Goal: Feedback & Contribution: Submit feedback/report problem

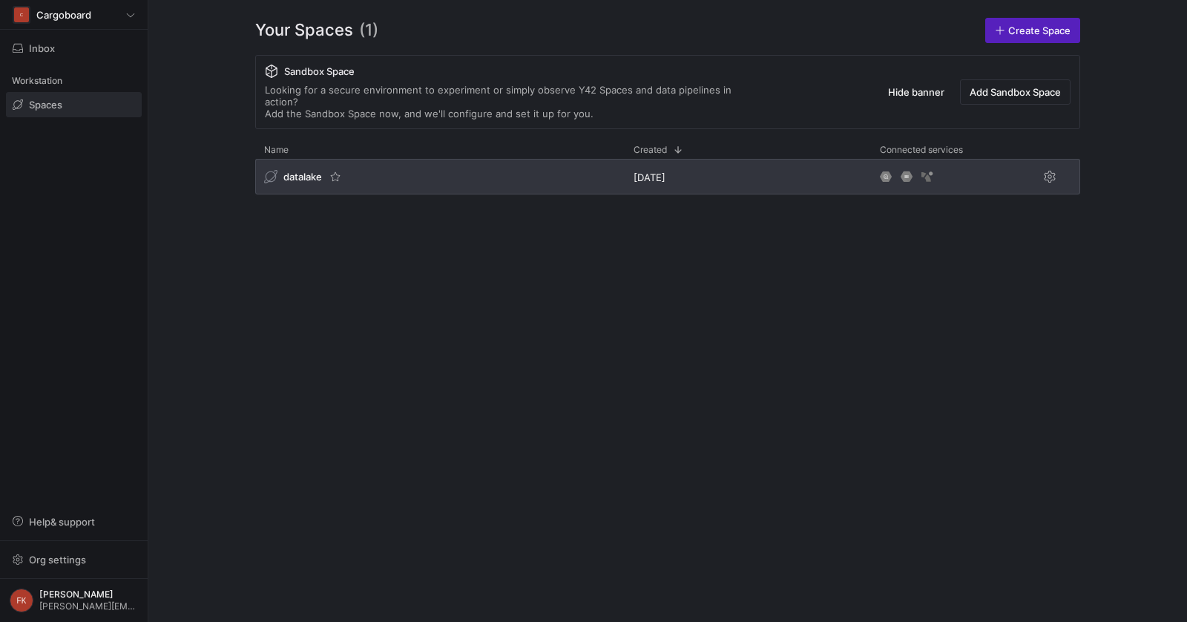
click at [276, 170] on icon "Press SPACE to select this row." at bounding box center [270, 176] width 13 height 13
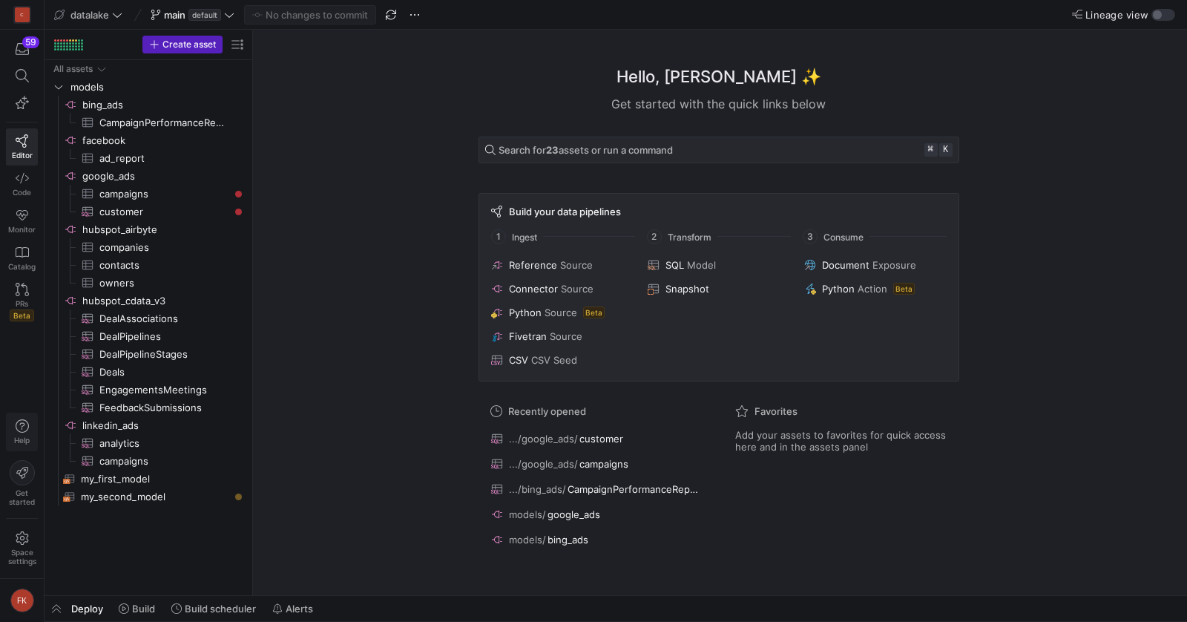
click at [31, 433] on span "Help" at bounding box center [22, 431] width 19 height 25
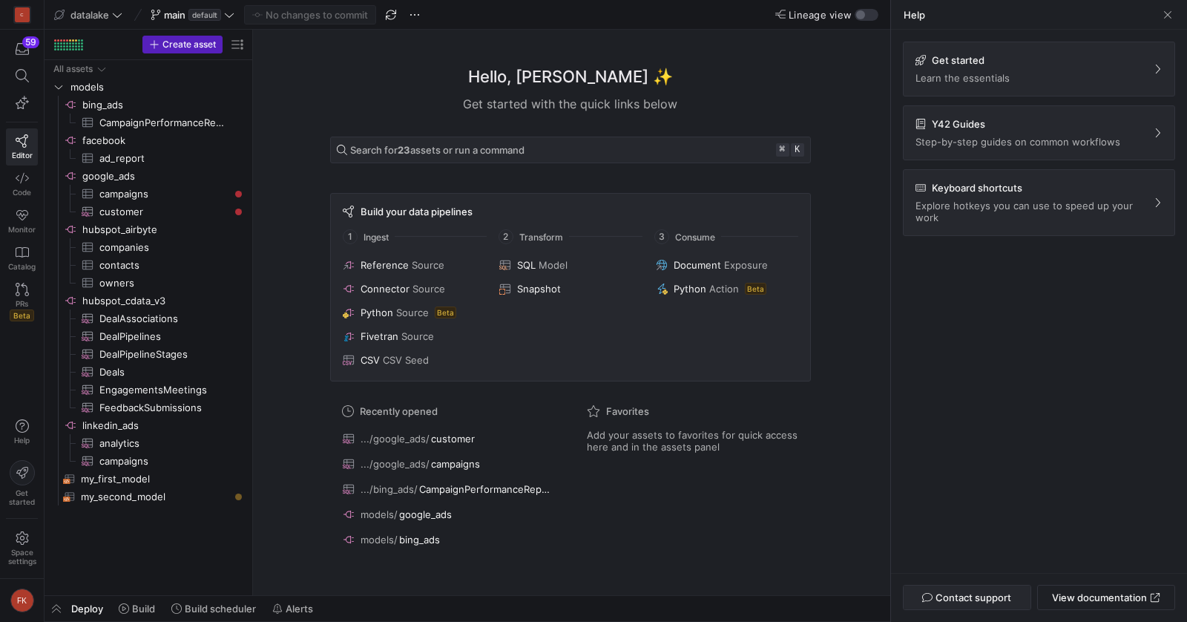
click at [988, 586] on span "button" at bounding box center [967, 597] width 127 height 24
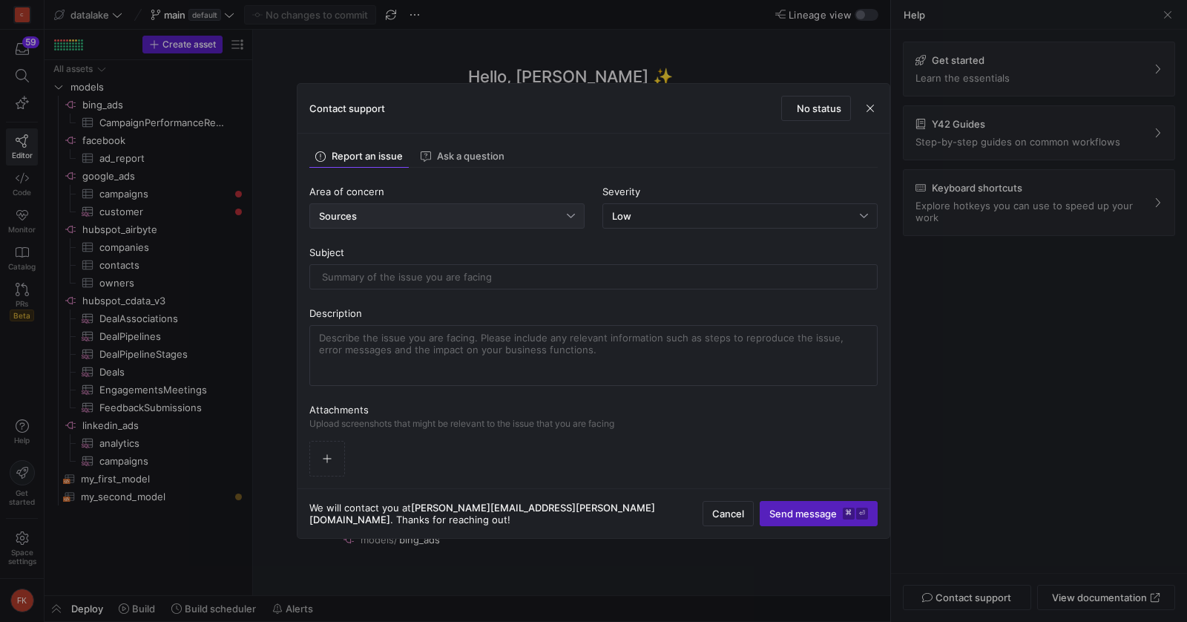
click at [529, 220] on div "Sources" at bounding box center [443, 216] width 248 height 12
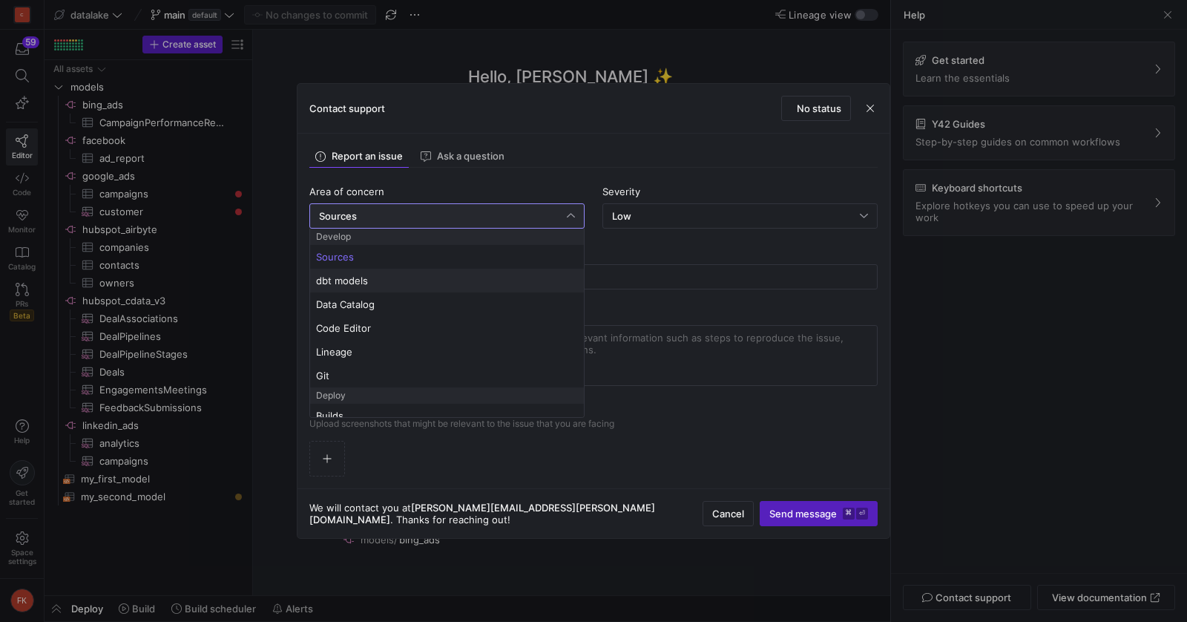
click at [516, 275] on span "dbt models" at bounding box center [447, 281] width 263 height 12
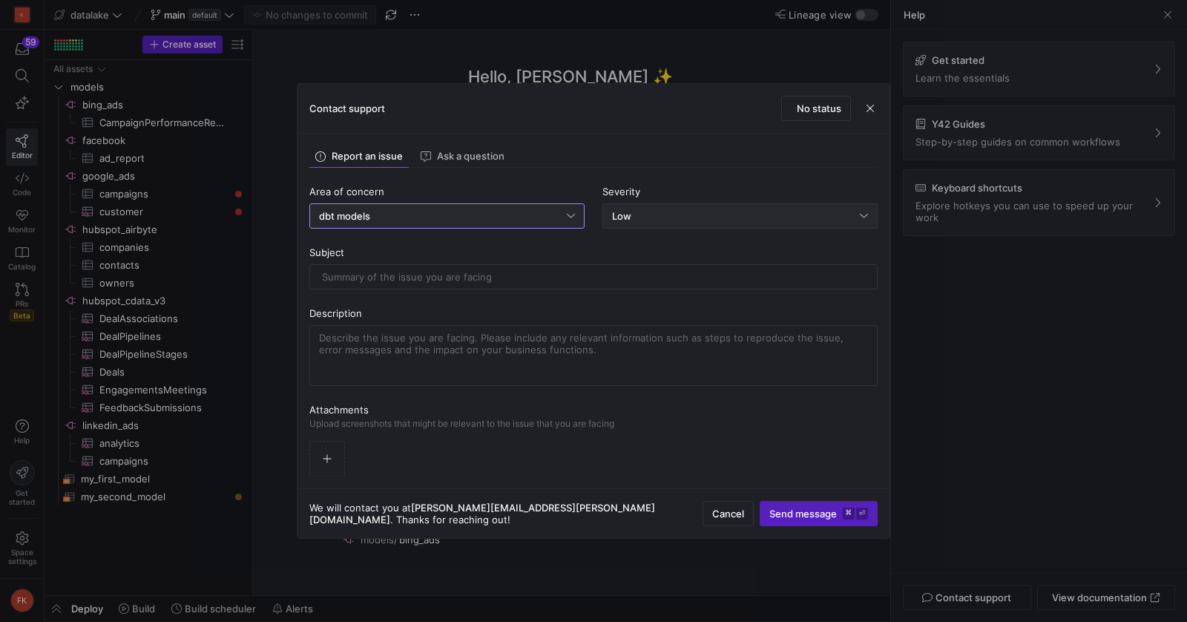
click at [650, 226] on div "Low" at bounding box center [740, 216] width 256 height 24
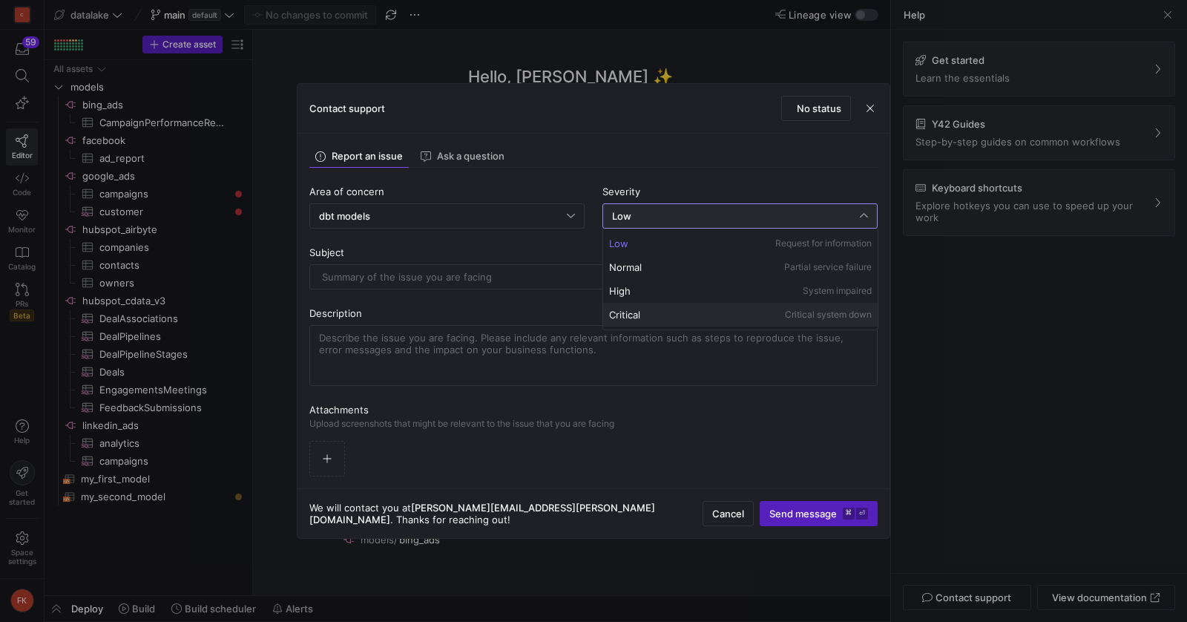
click at [683, 309] on div "Critical Critical system down" at bounding box center [740, 315] width 263 height 12
click at [600, 278] on input "text" at bounding box center [593, 277] width 543 height 12
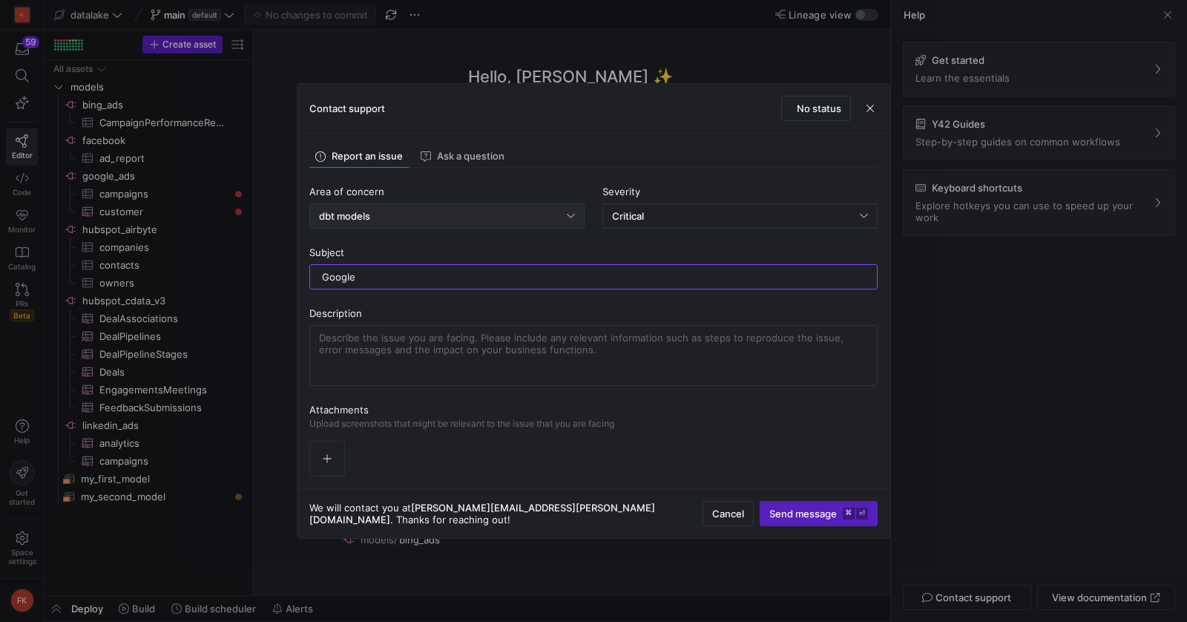
click at [522, 217] on div "dbt models" at bounding box center [443, 216] width 248 height 12
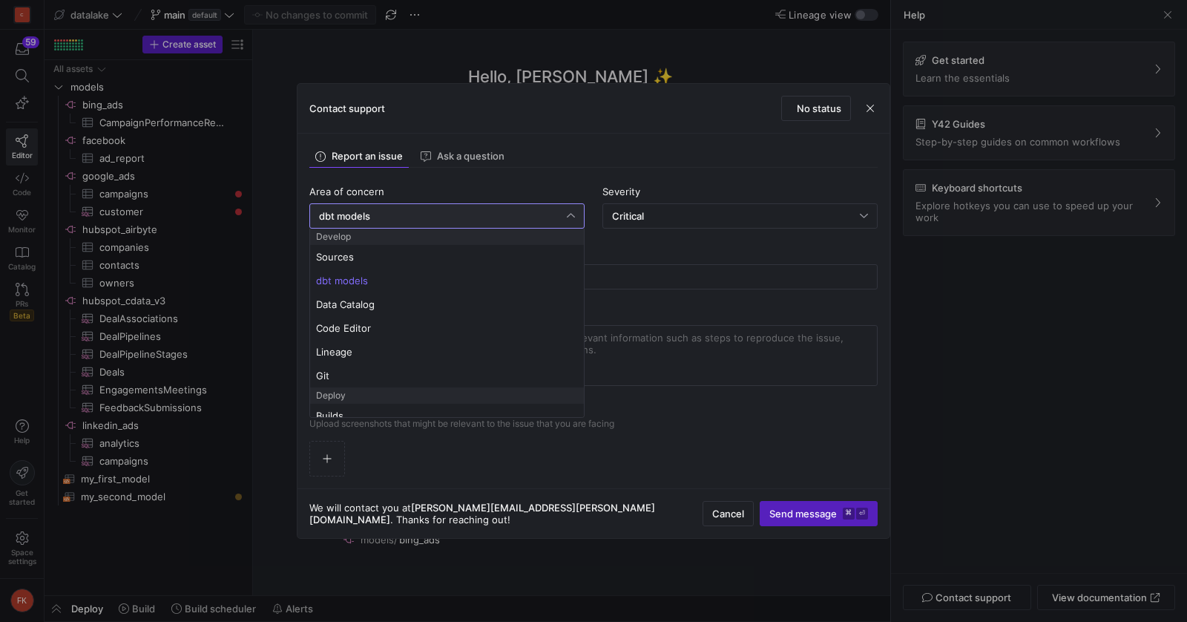
click at [516, 272] on mat-option "dbt models" at bounding box center [447, 281] width 275 height 24
click at [505, 281] on input "Google" at bounding box center [593, 277] width 543 height 12
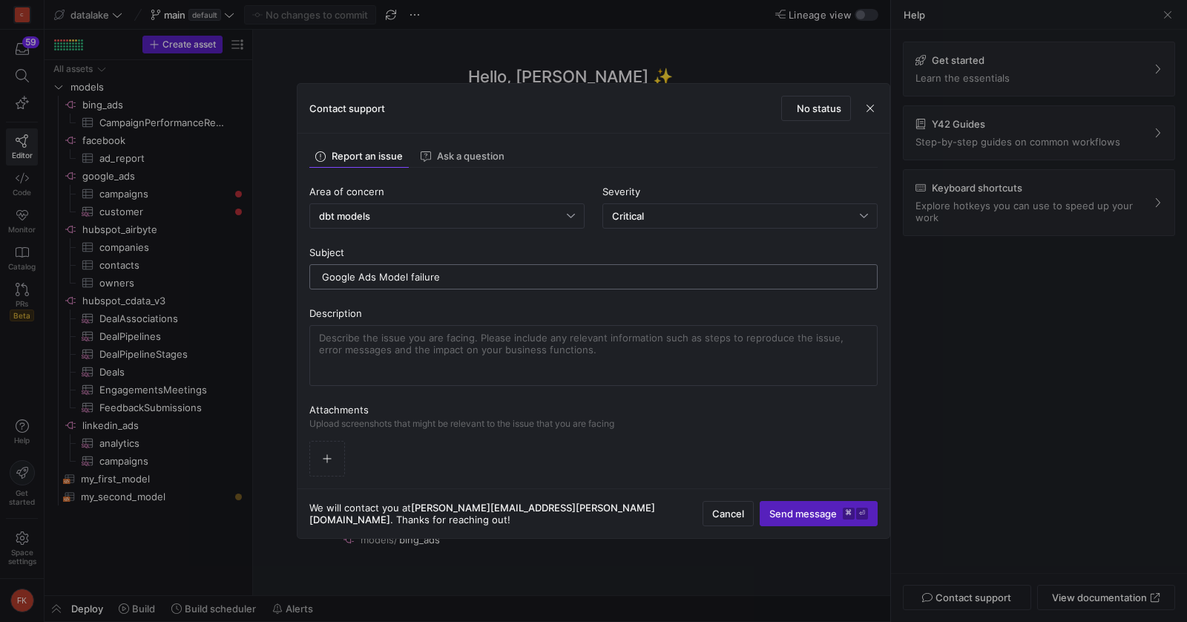
type input "Google Ads Model failure"
paste textarea "the asset source.y42_project.google_ads.customer has been failing since 2 days.…"
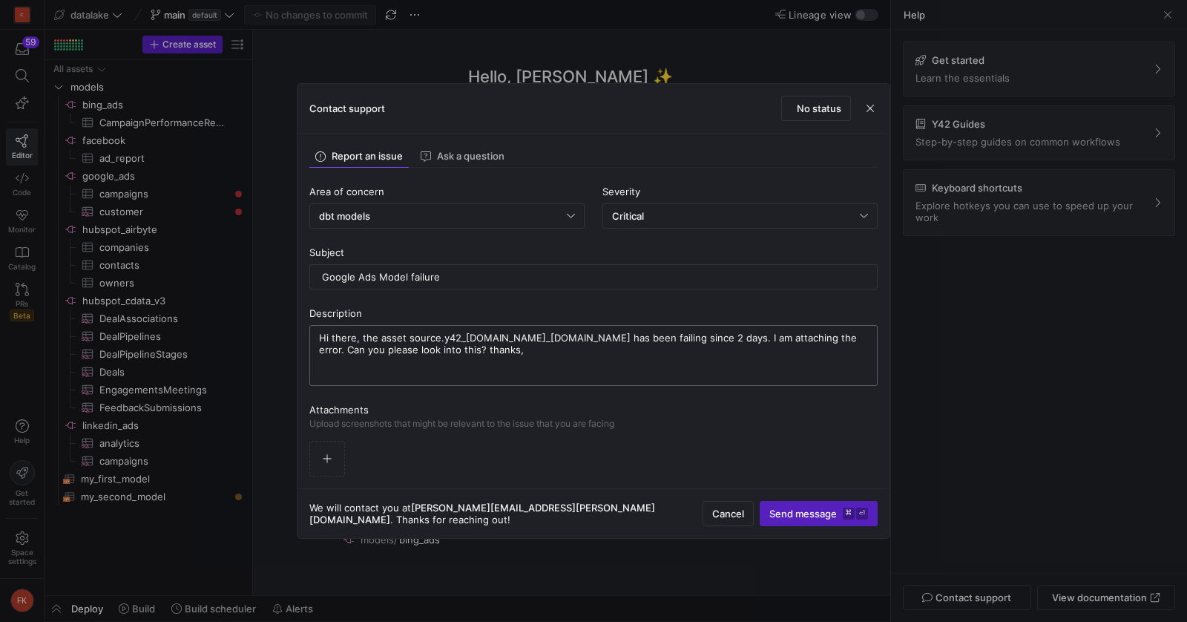
click at [589, 338] on textarea "Hi there, the asset source.y42_project.google_ads.customer has been failing sin…" at bounding box center [593, 355] width 549 height 47
click at [402, 335] on textarea "Hi there, the asset source.y42_project.google_ads.customer has been failing sin…" at bounding box center [593, 355] width 549 height 47
click at [594, 335] on textarea "Hi there, the asset `source.y42_project.google_ads.customer has been failing si…" at bounding box center [593, 355] width 549 height 47
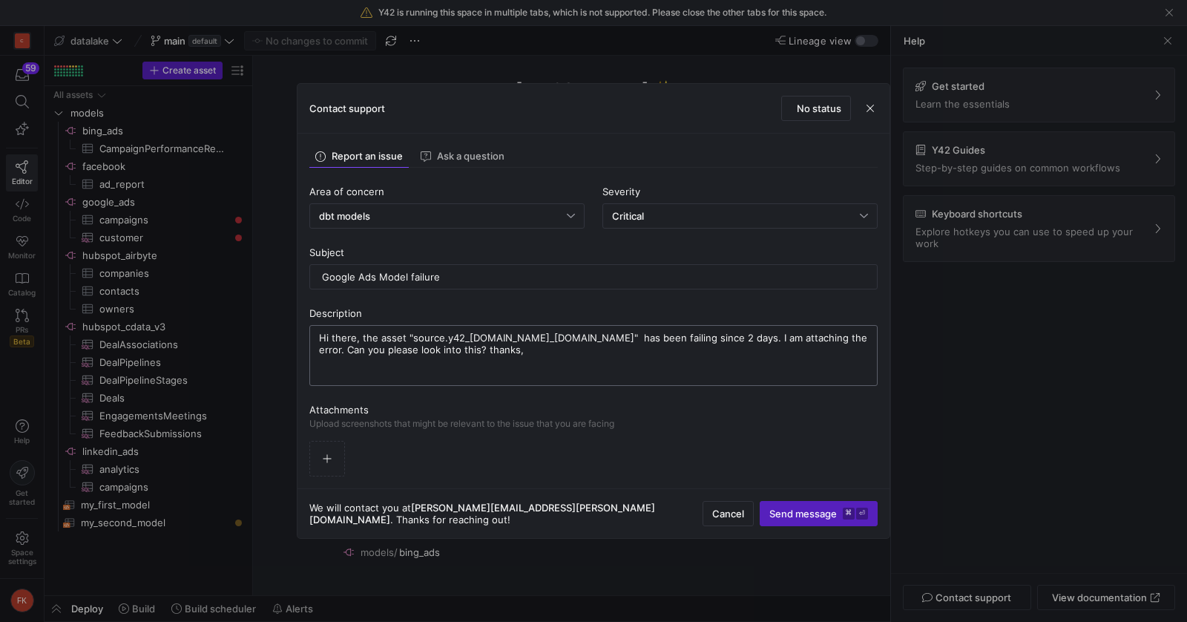
click at [603, 338] on textarea "Hi there, the asset "source.y42_project.google_ads.customer" has been failing s…" at bounding box center [593, 355] width 549 height 47
paste textarea "source.y42_[DOMAIN_NAME]_[DOMAIN_NAME]"
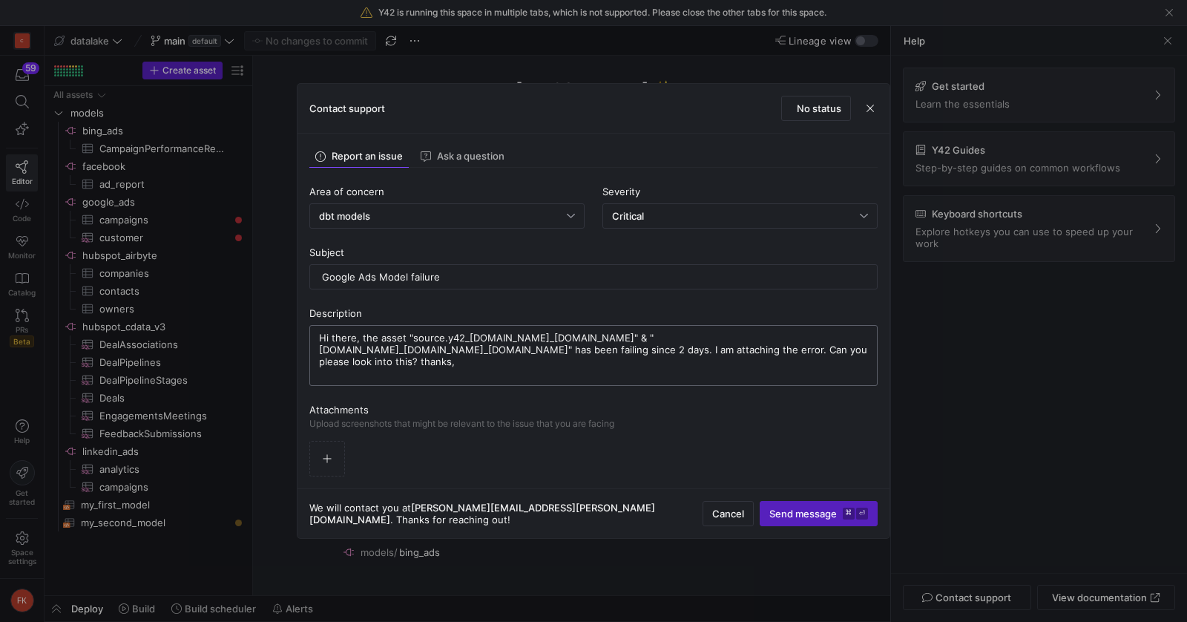
click at [404, 338] on textarea "Hi there, the asset "source.y42_project.google_ads.customer" & "source.y42_proj…" at bounding box center [593, 355] width 549 height 47
click at [379, 352] on textarea "Hi there, the assets "source.y42_project.google_ads.customer" & "source.y42_pro…" at bounding box center [593, 355] width 549 height 47
click at [513, 353] on textarea "Hi there, the assets "source.y42_project.google_ads.customer" & "source.y42_pro…" at bounding box center [593, 355] width 549 height 47
click at [660, 354] on textarea "Hi there, the assets "source.y42_project.google_ads.customer" & "source.y42_pro…" at bounding box center [593, 355] width 549 height 47
click at [658, 353] on textarea "Hi there, the assets "source.y42_project.google_ads.customer" & "source.y42_pro…" at bounding box center [593, 355] width 549 height 47
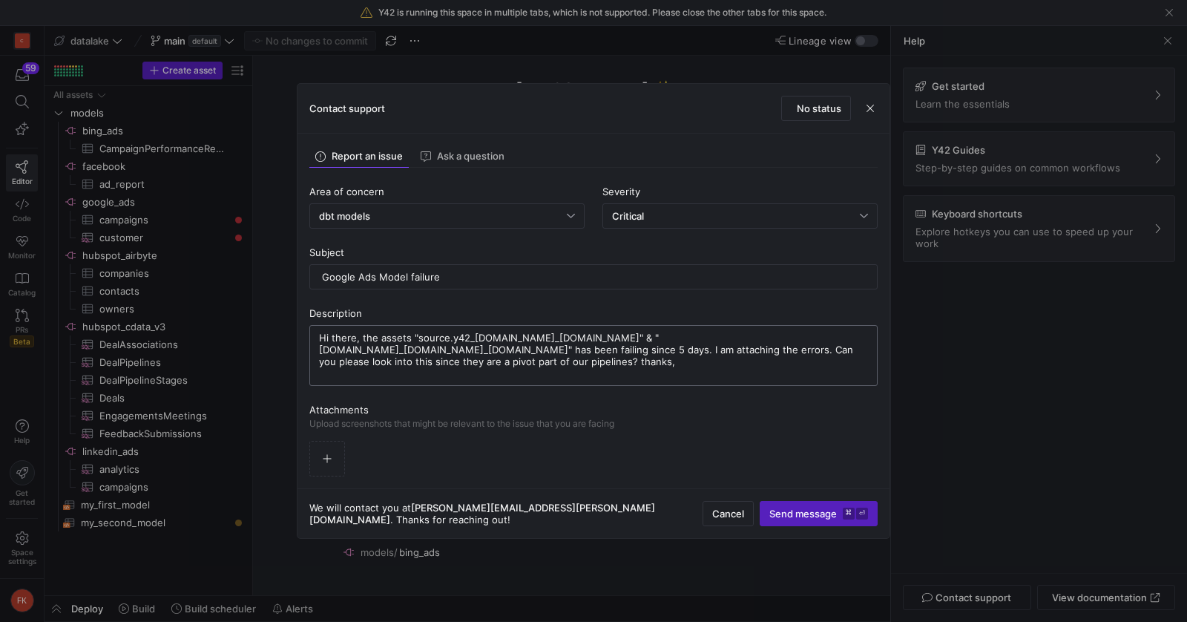
click at [861, 348] on textarea "Hi there, the assets "source.y42_project.google_ads.customer" & "source.y42_pro…" at bounding box center [593, 355] width 549 height 47
click at [326, 459] on icon "button" at bounding box center [327, 458] width 10 height 10
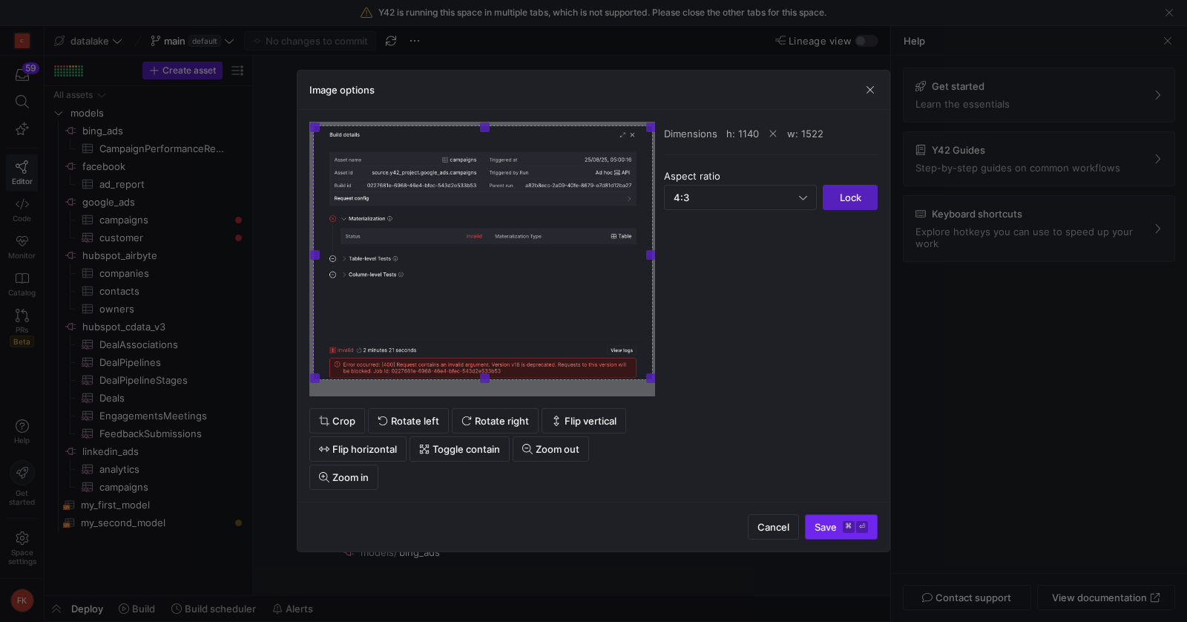
click at [844, 523] on kbd "⌘" at bounding box center [849, 527] width 12 height 12
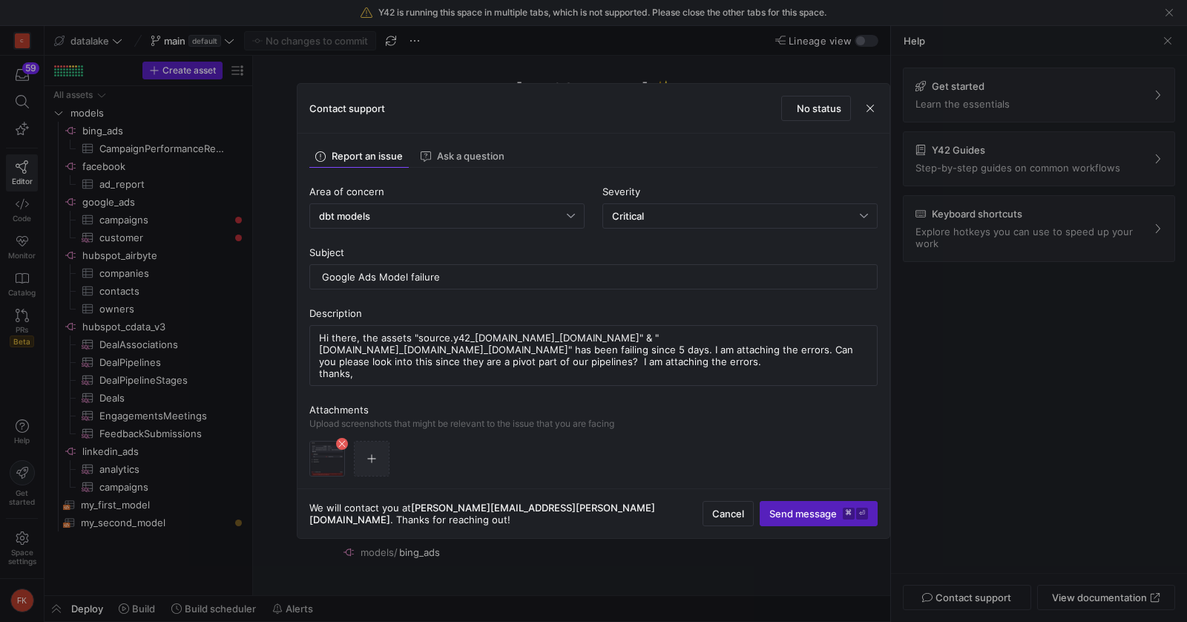
click at [382, 467] on span "button" at bounding box center [372, 458] width 34 height 34
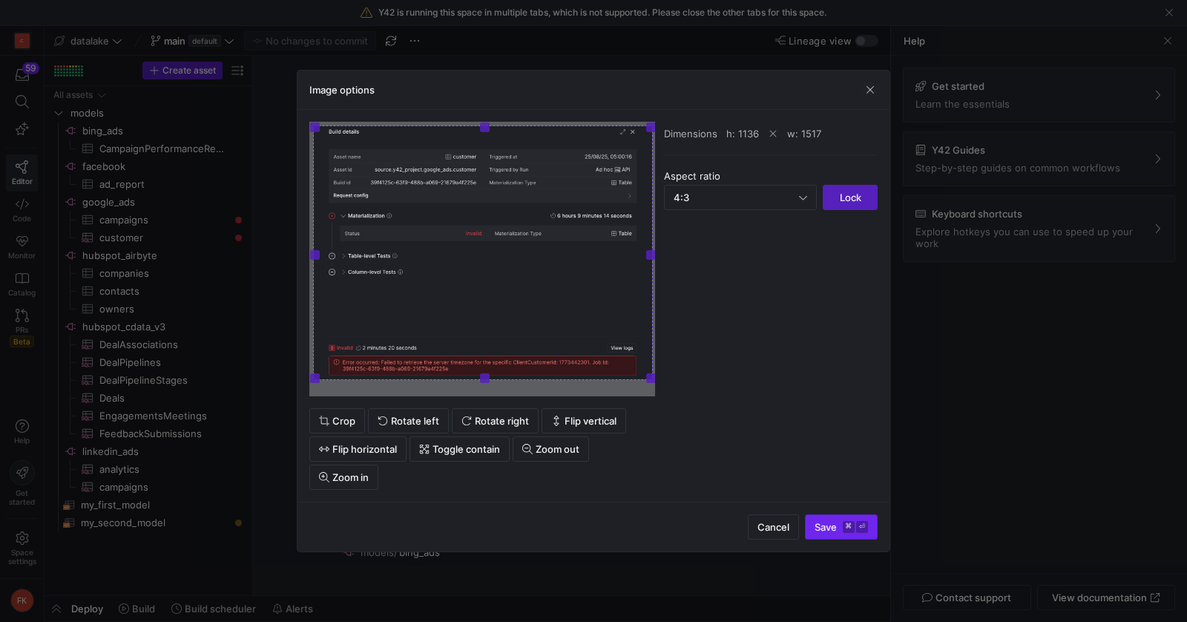
click at [853, 526] on kbd "⌘" at bounding box center [849, 527] width 12 height 12
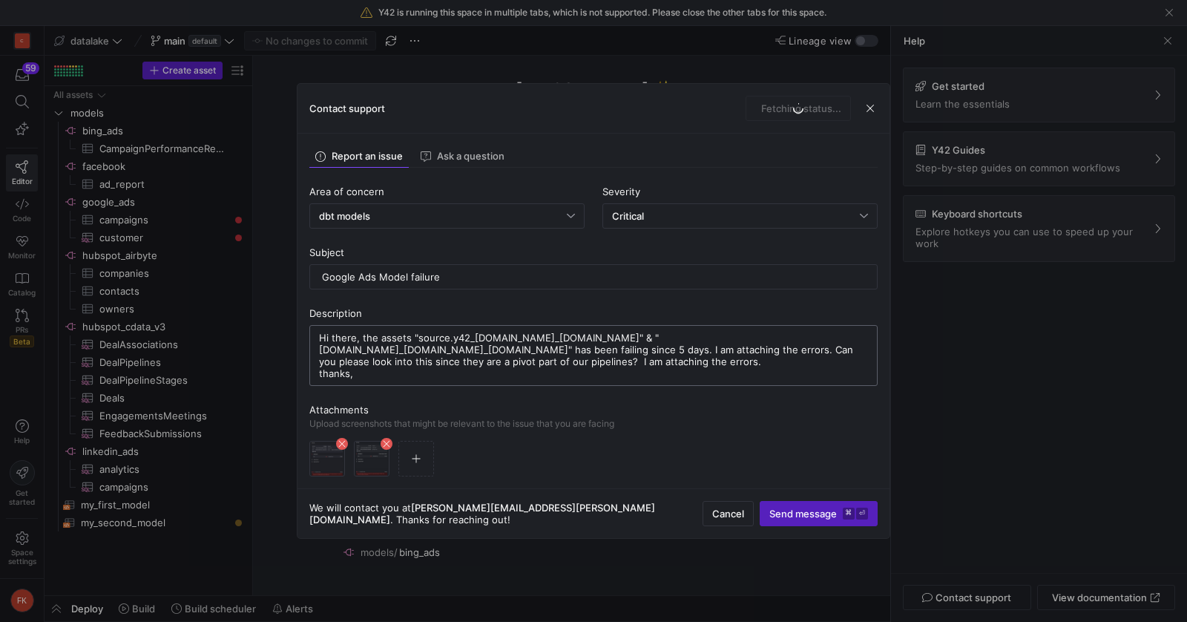
click at [808, 338] on textarea "Hi there, the assets "source.y42_project.google_ads.customer" & "source.y42_pro…" at bounding box center [593, 355] width 549 height 47
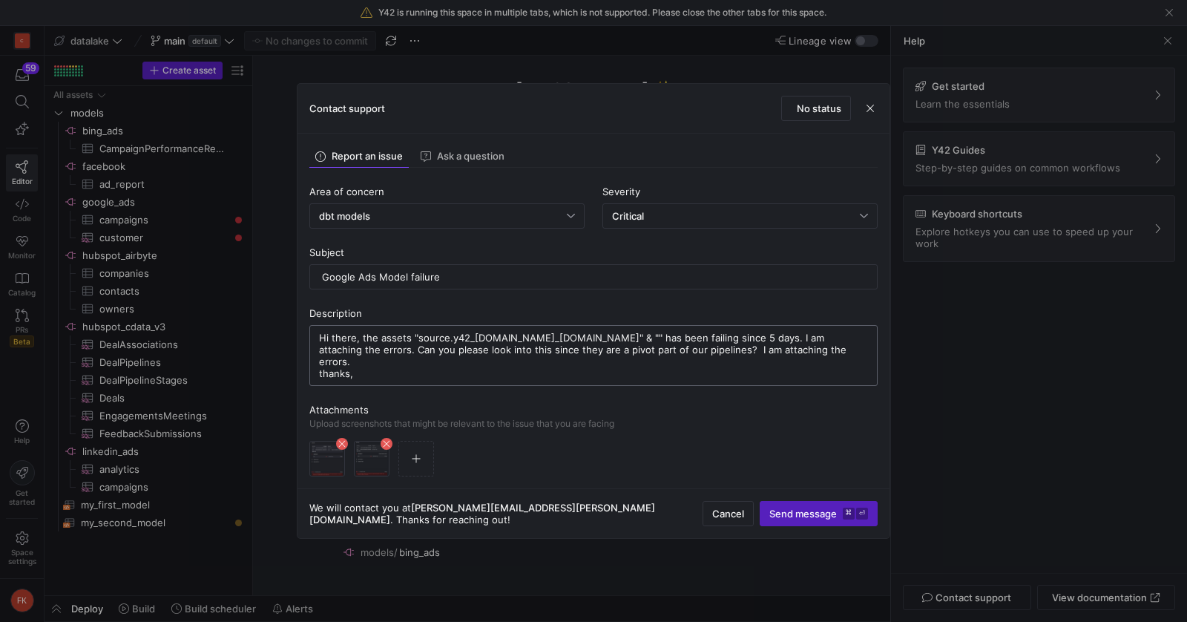
paste textarea "source.y42_[DOMAIN_NAME]_[DOMAIN_NAME]"
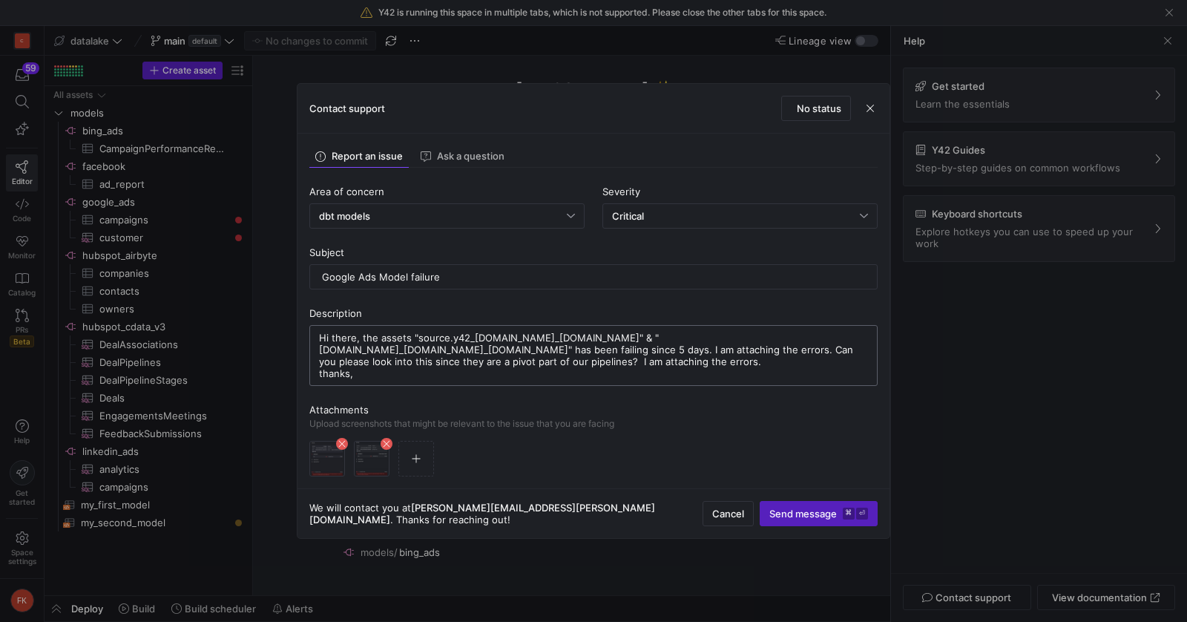
click at [793, 369] on textarea "Hi there, the assets "source.y42_project.google_ads.customer" & "source.y42_pro…" at bounding box center [593, 355] width 549 height 47
click at [839, 338] on textarea "Hi there, the assets "source.y42_project.google_ads.customer" & "source.y42_pro…" at bounding box center [593, 355] width 549 height 47
click at [784, 349] on textarea "Hi there, the assets "source.y42_project.google_ads.customer" & "source.y42_pro…" at bounding box center [593, 355] width 549 height 47
type textarea "Hi there, the assets "source.y42_project.google_ads.customer" & "source.y42_pro…"
click at [761, 382] on div "Hi there, the assets "source.y42_project.google_ads.customer" & "source.y42_pro…" at bounding box center [593, 355] width 549 height 59
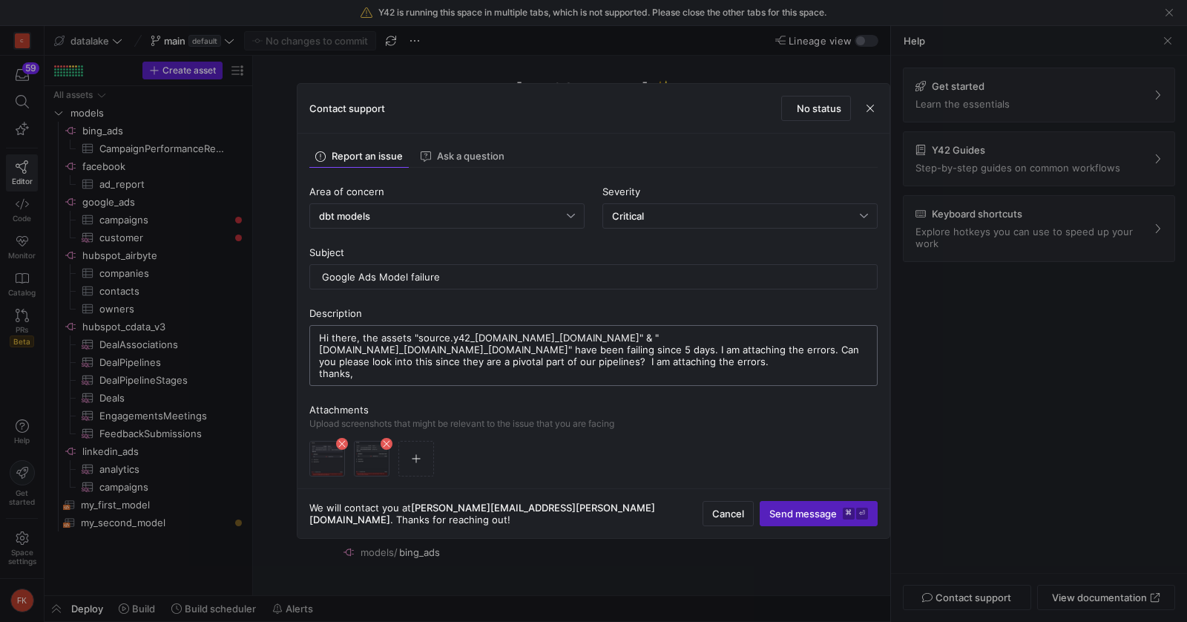
click at [757, 359] on textarea "Hi there, the assets "source.y42_project.google_ads.customer" & "source.y42_pro…" at bounding box center [593, 355] width 549 height 47
click at [807, 509] on span "Send message ⌘ ⏎" at bounding box center [818, 514] width 99 height 12
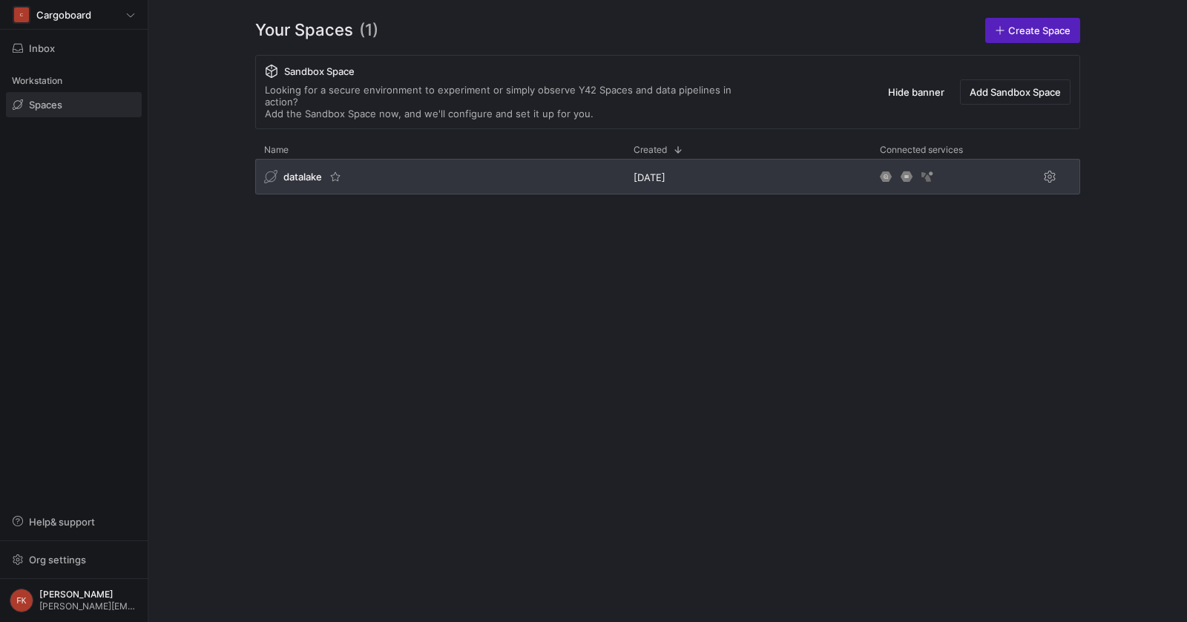
click at [292, 171] on span "datalake" at bounding box center [302, 177] width 39 height 12
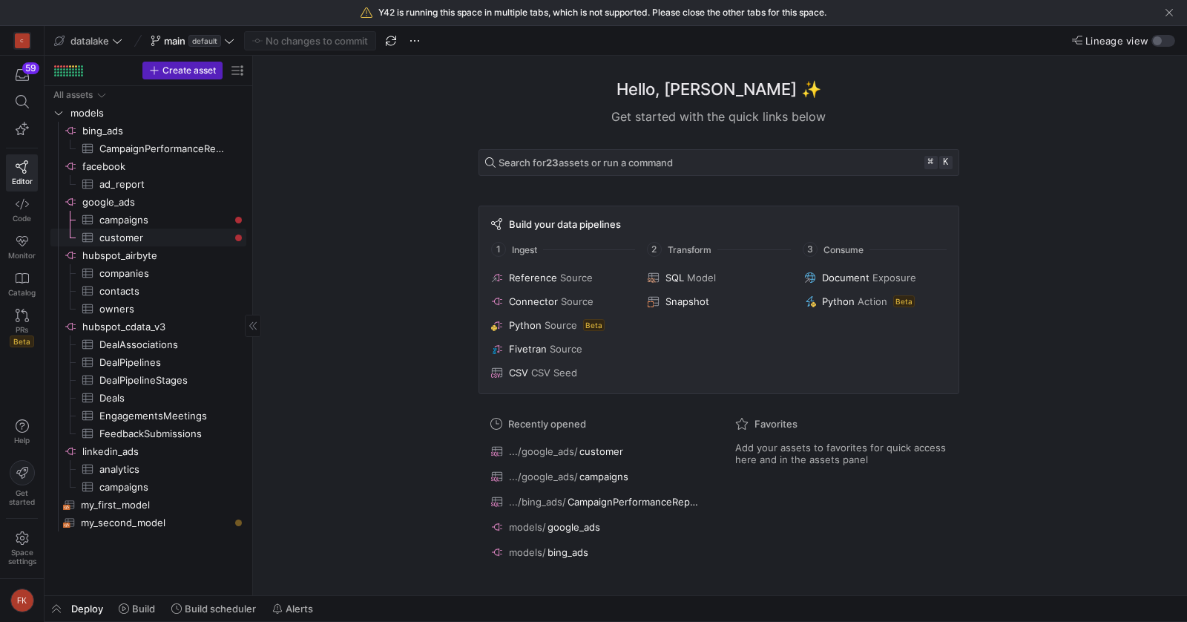
click at [191, 229] on span "customer​​​​​​​​​" at bounding box center [164, 237] width 130 height 17
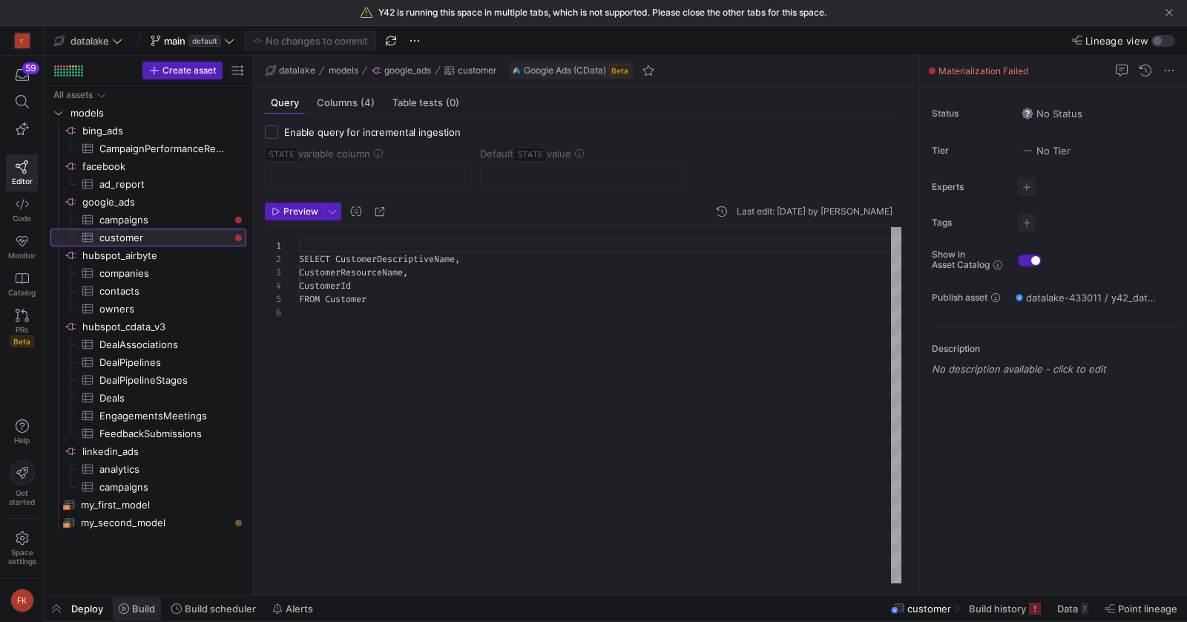
scroll to position [67, 0]
click at [144, 610] on span "Build" at bounding box center [143, 609] width 23 height 12
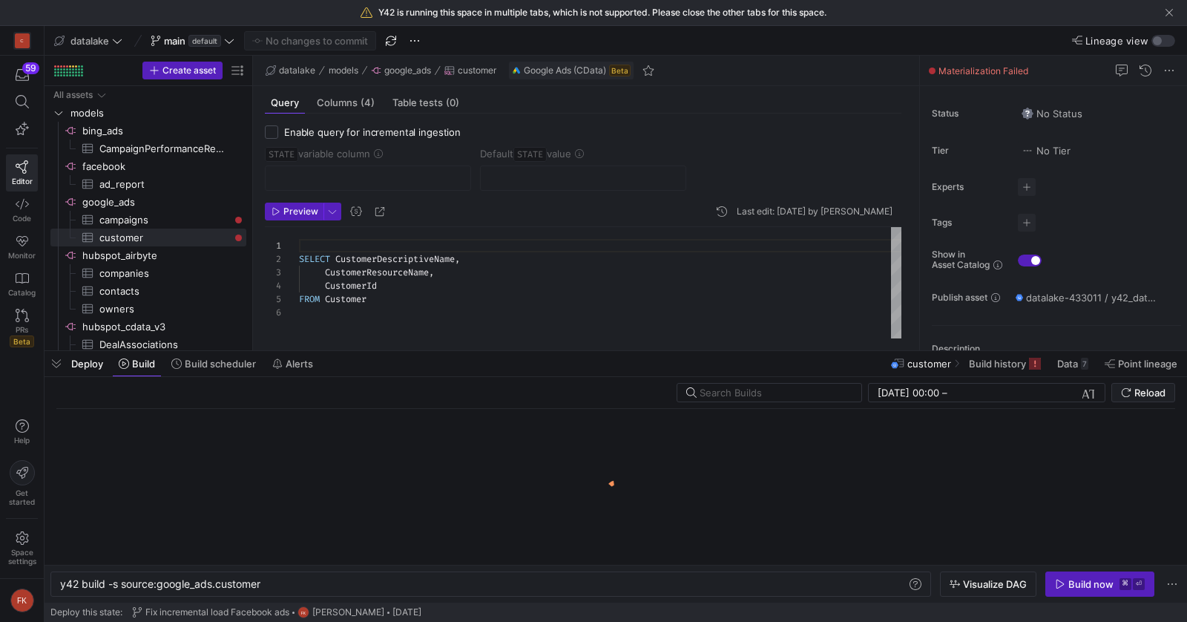
scroll to position [0, 202]
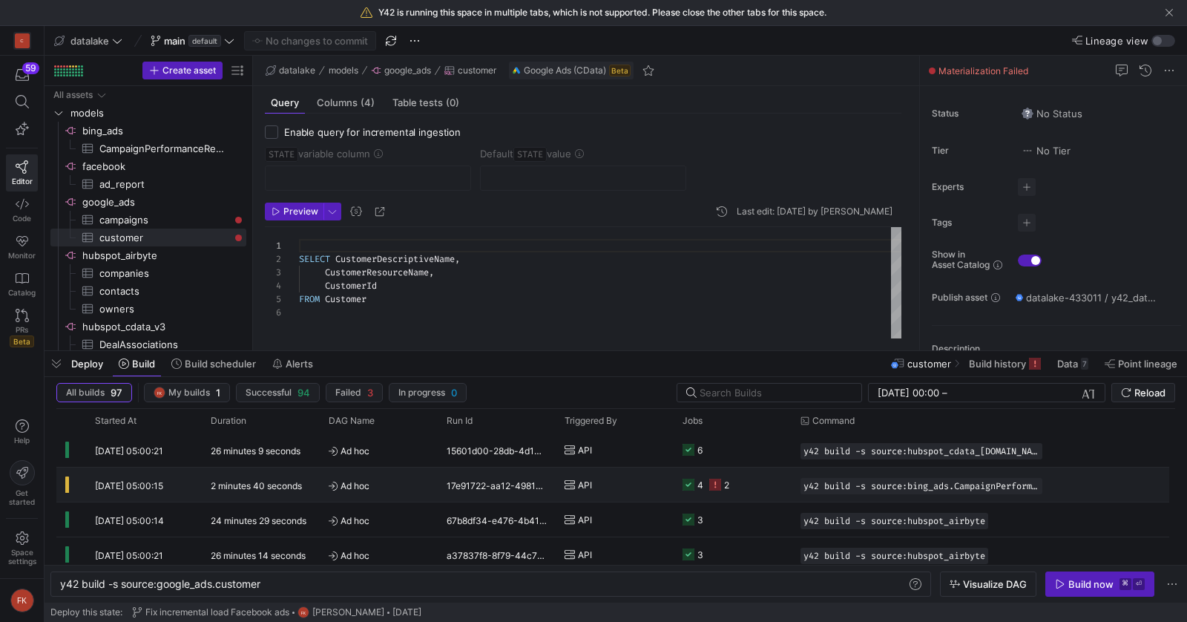
click at [243, 481] on y42-duration "2 minutes 40 seconds" at bounding box center [256, 485] width 91 height 11
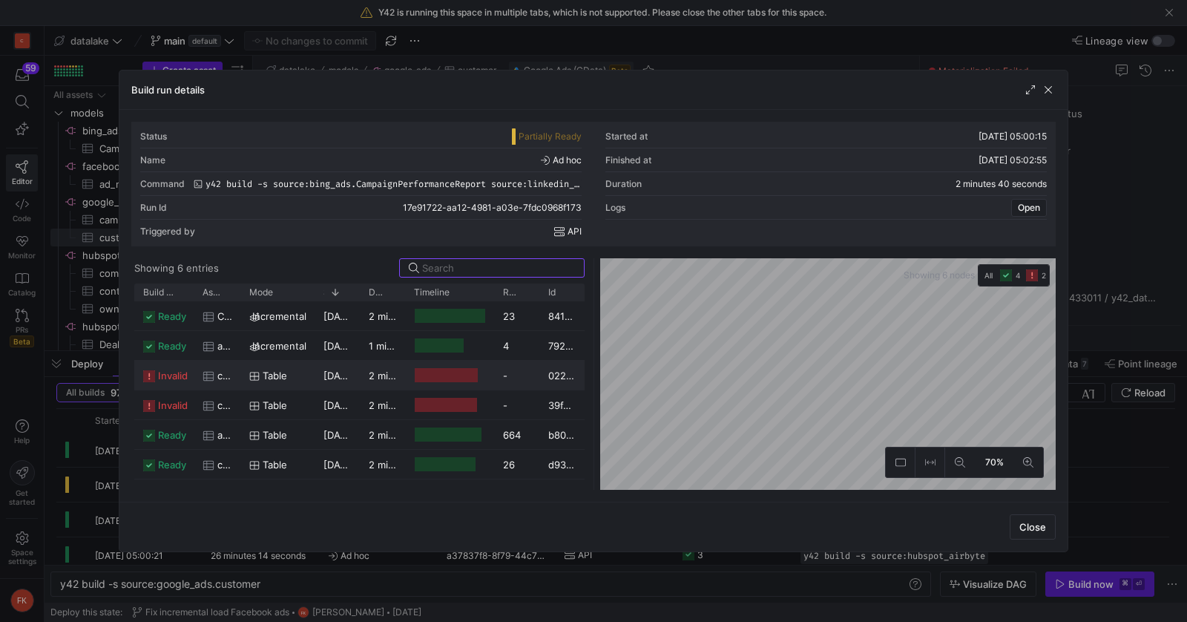
click at [448, 375] on div at bounding box center [446, 375] width 63 height 14
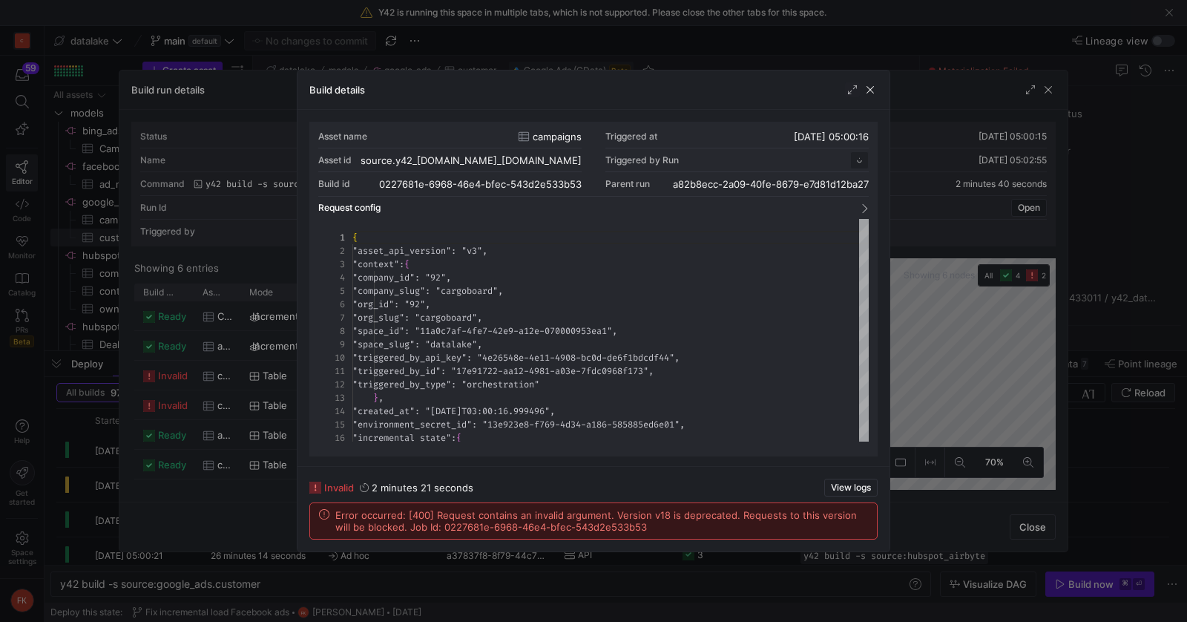
scroll to position [134, 0]
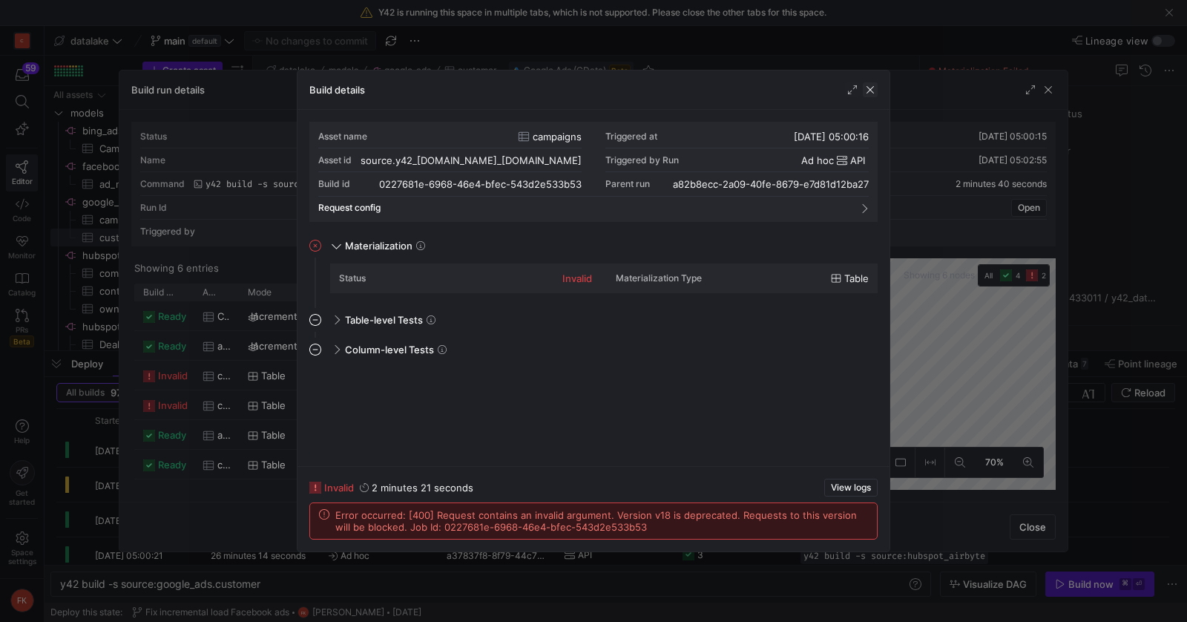
click at [869, 89] on span "button" at bounding box center [870, 89] width 15 height 15
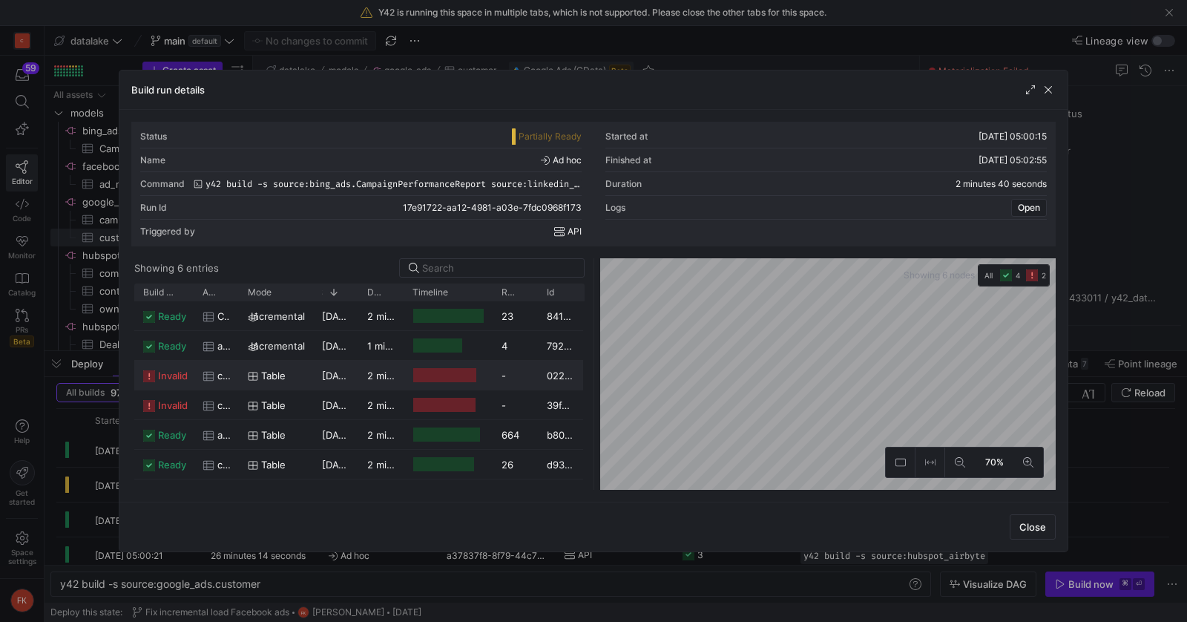
click at [439, 368] on div "Press SPACE to select this row." at bounding box center [444, 375] width 63 height 14
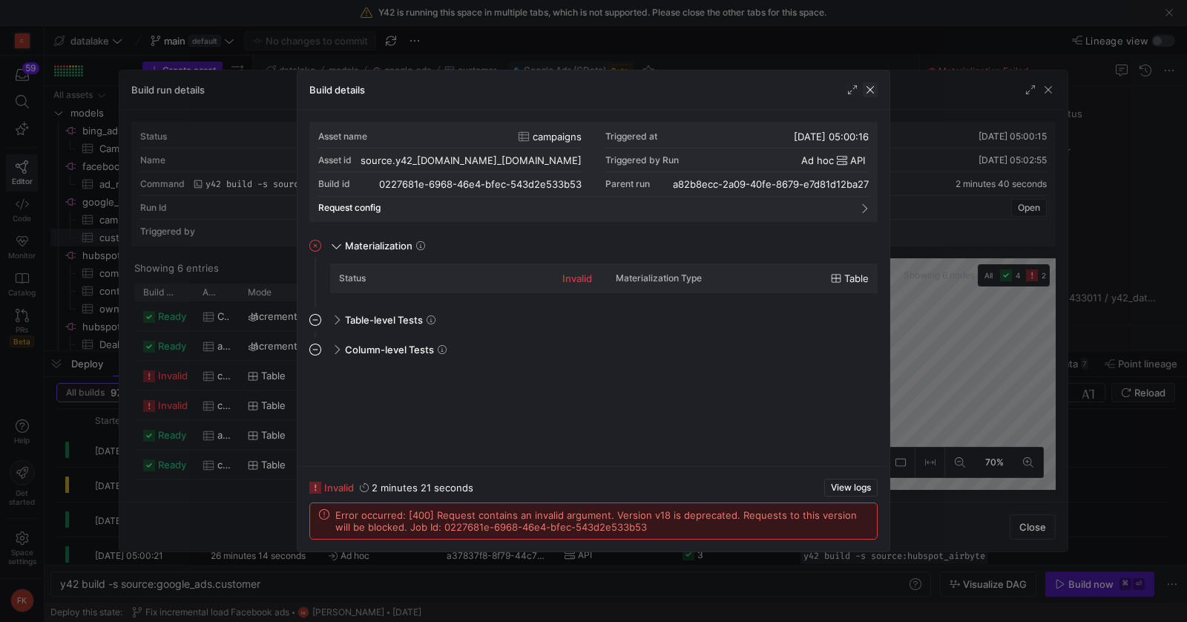
click at [871, 95] on span "button" at bounding box center [870, 89] width 15 height 15
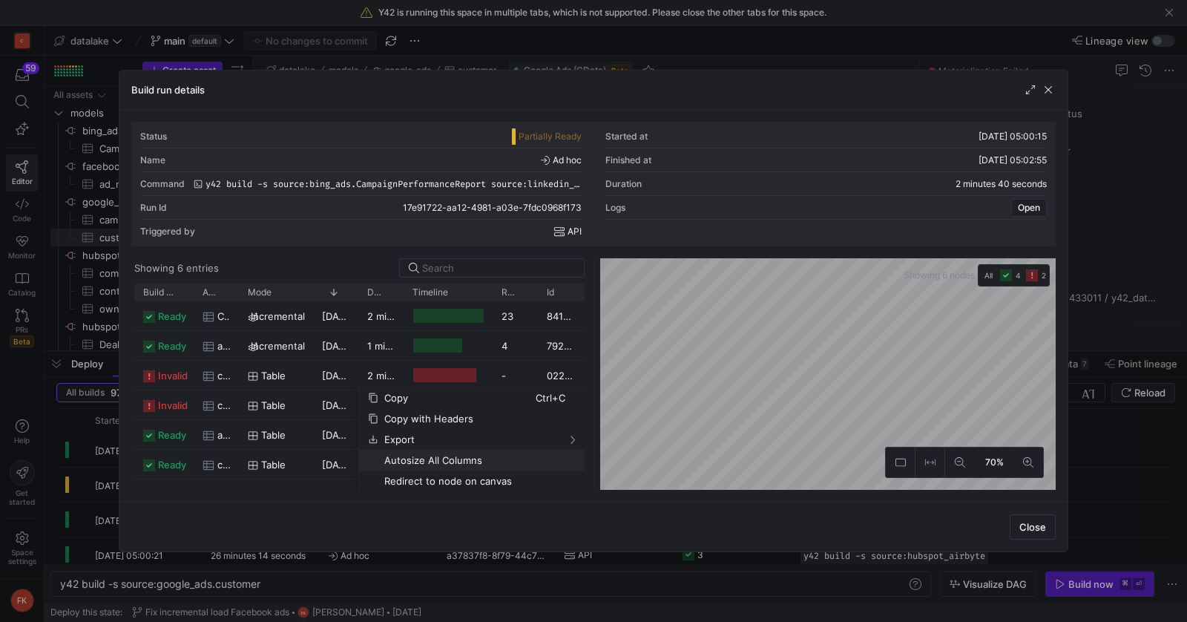
click at [407, 459] on span "Autosize All Columns" at bounding box center [456, 460] width 157 height 21
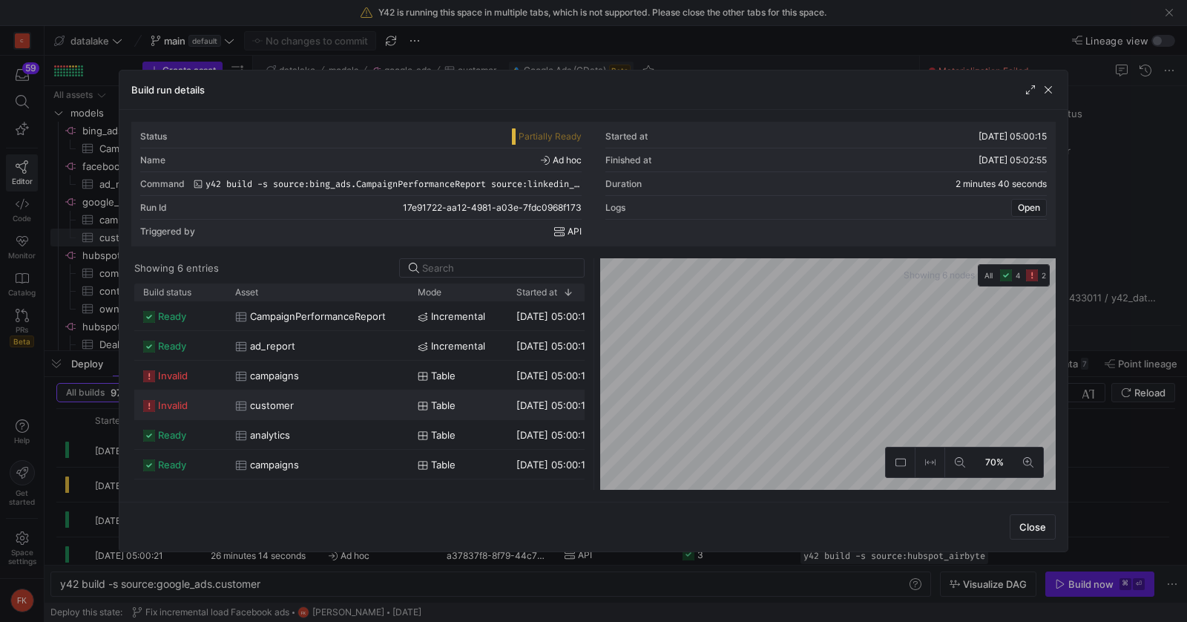
click at [390, 399] on div "customer" at bounding box center [317, 405] width 165 height 29
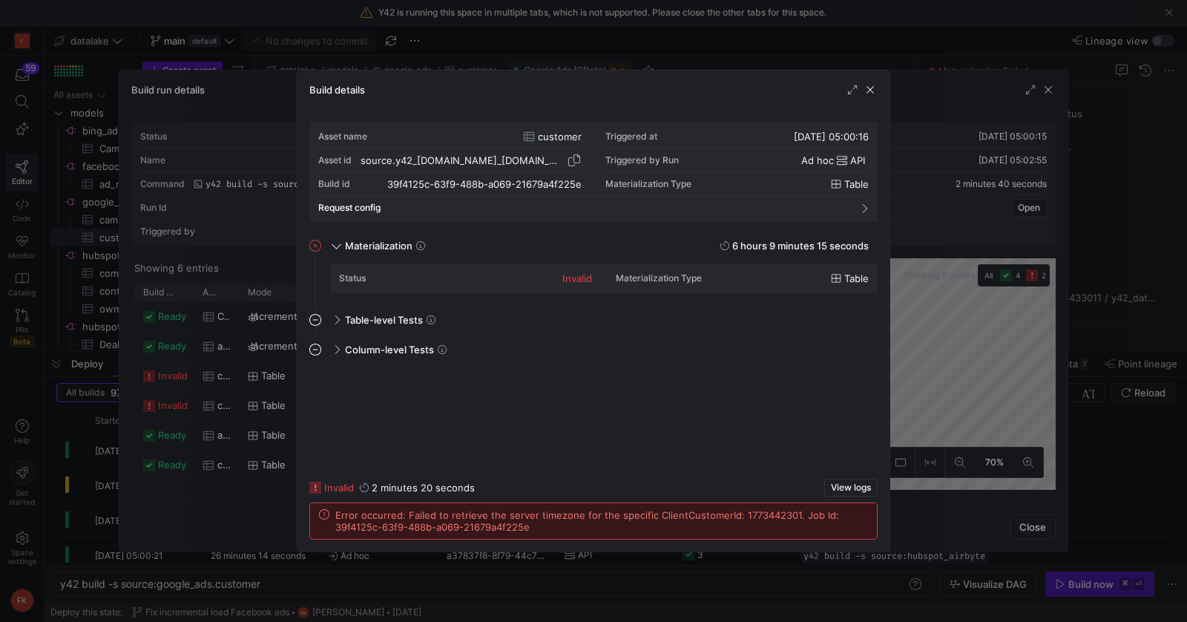
click at [579, 160] on span "button" at bounding box center [574, 160] width 15 height 15
click at [873, 87] on span "button" at bounding box center [870, 89] width 15 height 15
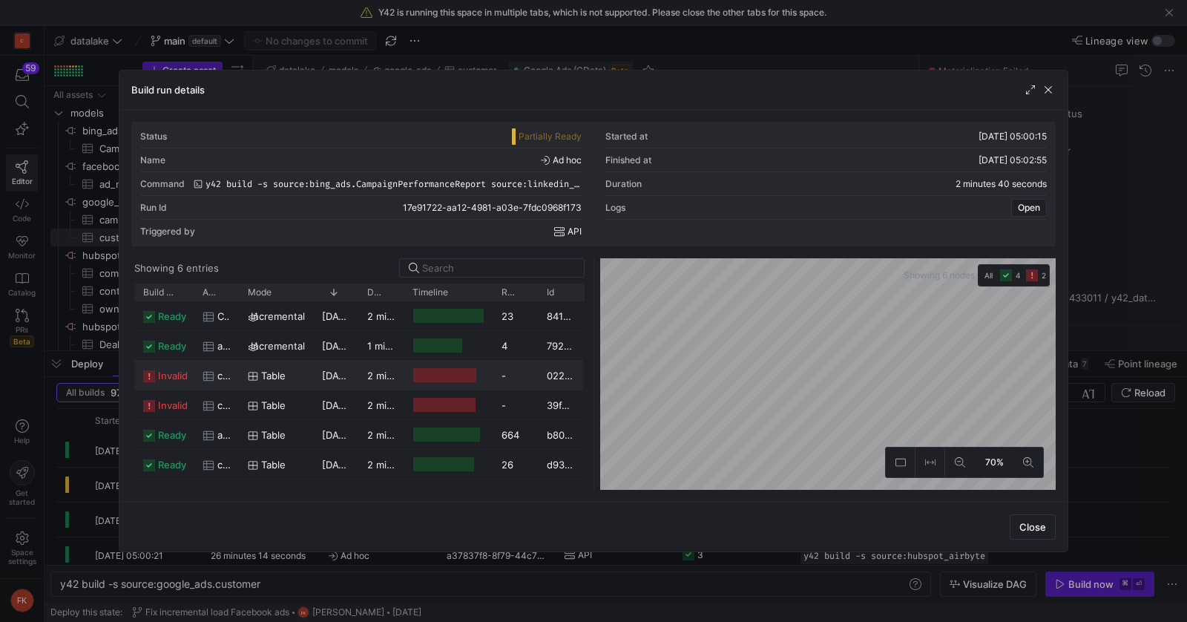
click at [459, 381] on div "Press SPACE to select this row." at bounding box center [444, 375] width 63 height 14
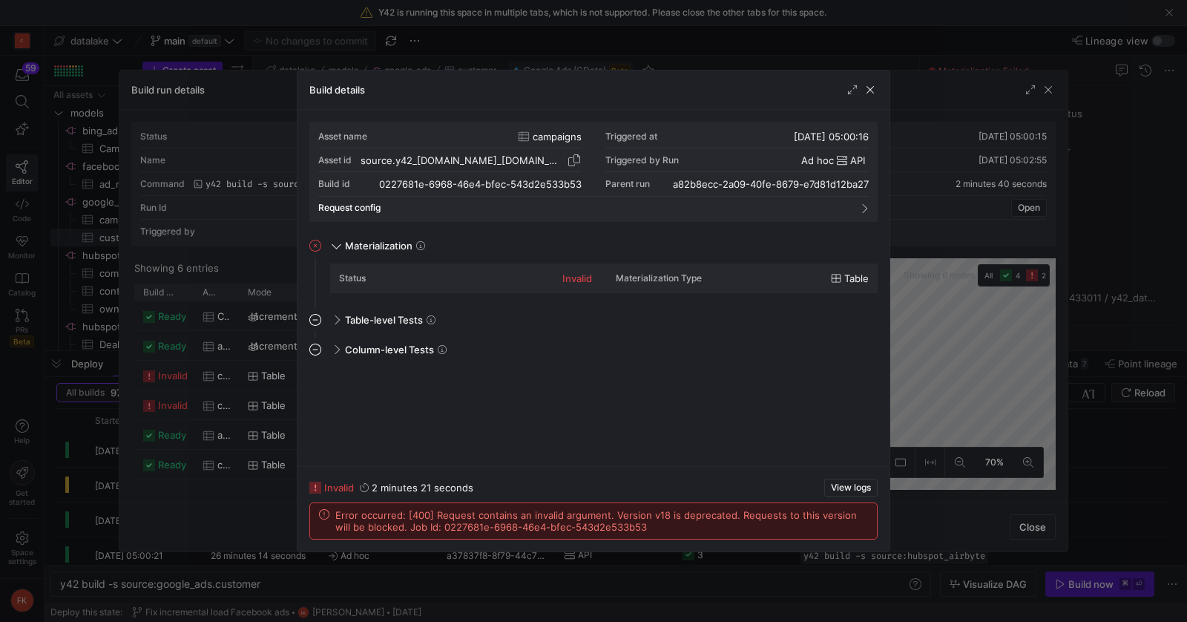
click at [578, 162] on span "button" at bounding box center [574, 160] width 15 height 15
